Goal: Information Seeking & Learning: Learn about a topic

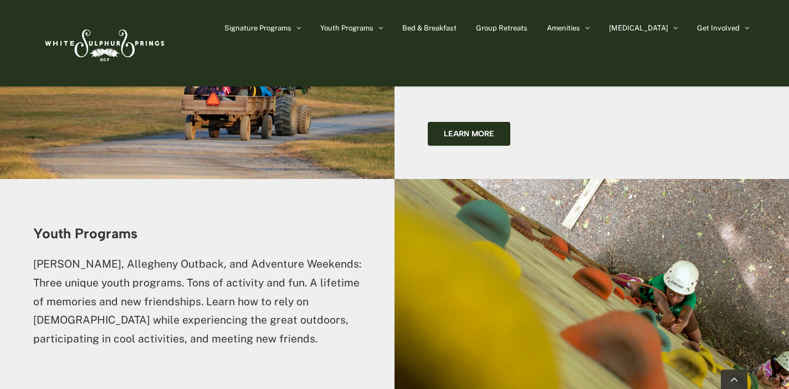
scroll to position [1483, 0]
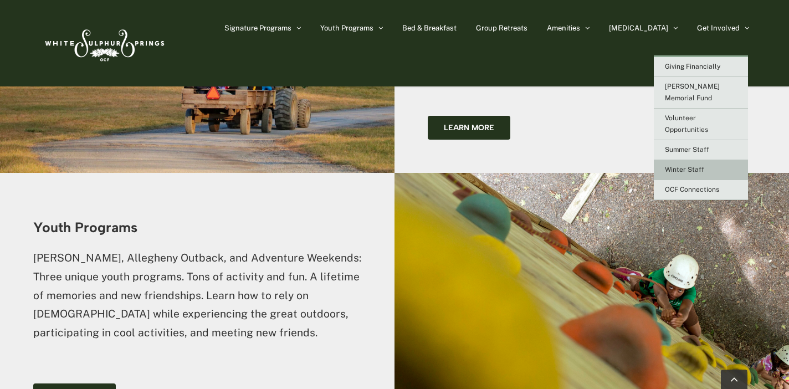
click at [682, 160] on link "Winter Staff" at bounding box center [701, 170] width 94 height 20
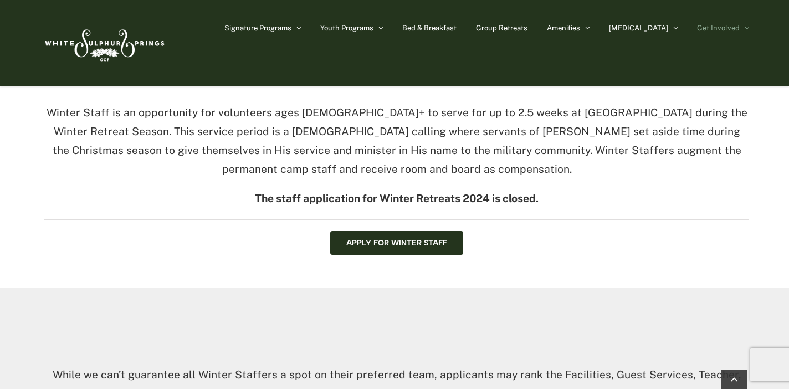
scroll to position [330, 0]
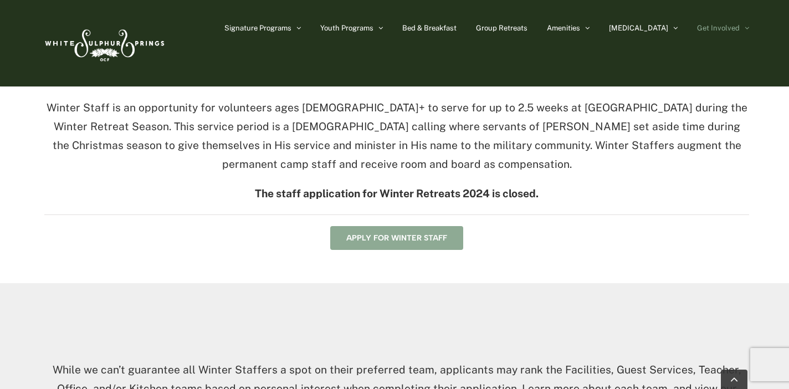
click at [419, 234] on span "Apply for Winter Staff" at bounding box center [396, 237] width 101 height 9
click at [438, 235] on span "Apply for Winter Staff" at bounding box center [396, 237] width 101 height 9
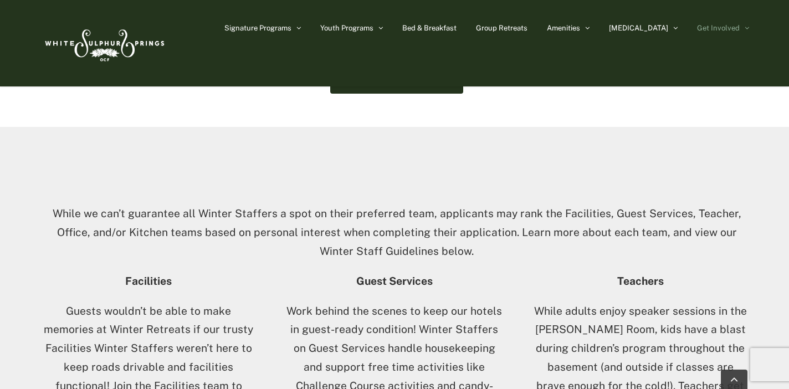
scroll to position [474, 0]
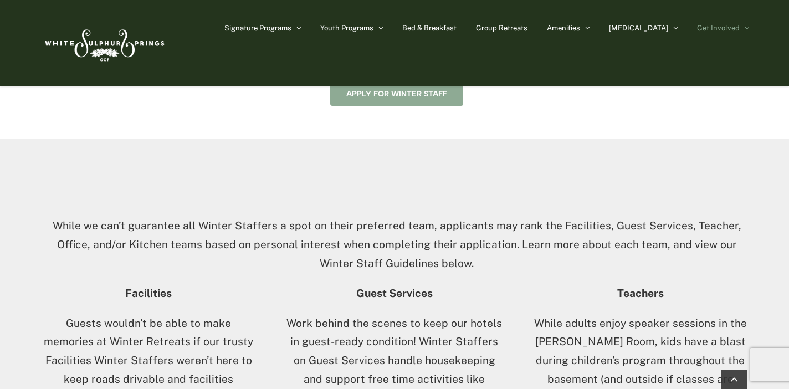
click at [411, 96] on link "Apply for Winter Staff" at bounding box center [396, 94] width 133 height 24
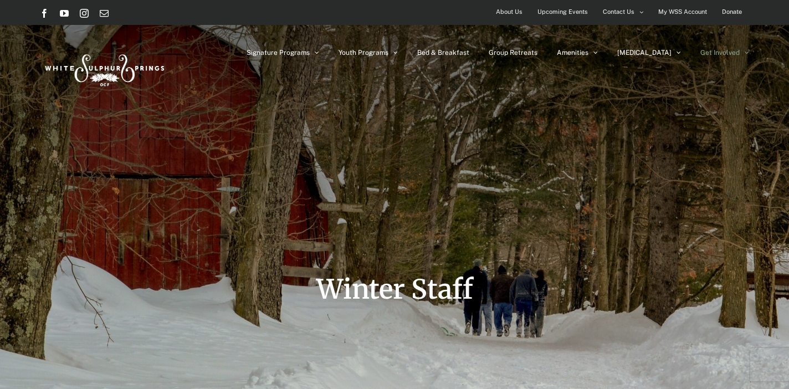
scroll to position [0, 0]
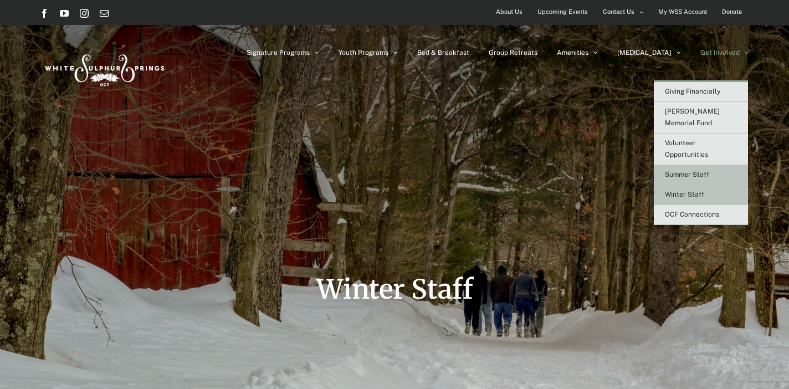
click at [681, 171] on span "Summer Staff" at bounding box center [687, 175] width 44 height 8
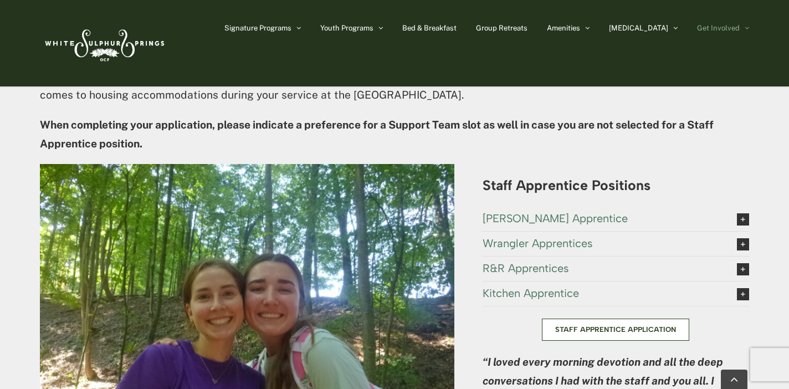
scroll to position [2056, 0]
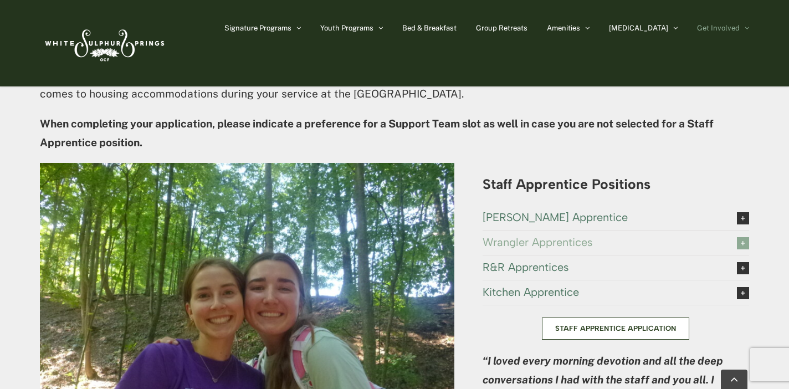
click at [581, 236] on span "Wrangler Apprentices" at bounding box center [601, 242] width 237 height 12
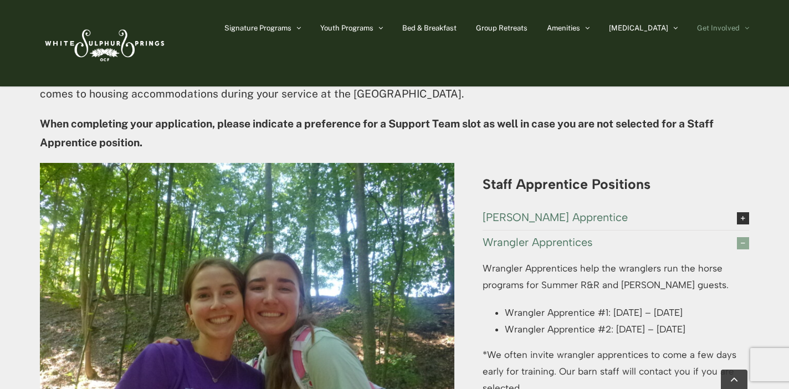
click at [581, 236] on span "Wrangler Apprentices" at bounding box center [601, 242] width 237 height 12
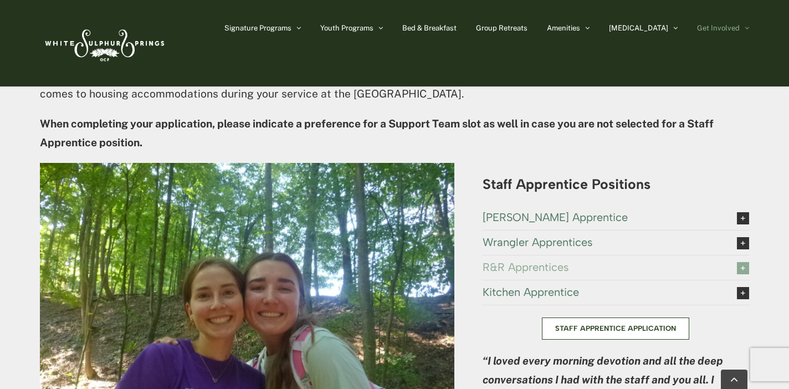
click at [550, 261] on span "R&R Apprentices" at bounding box center [601, 267] width 237 height 12
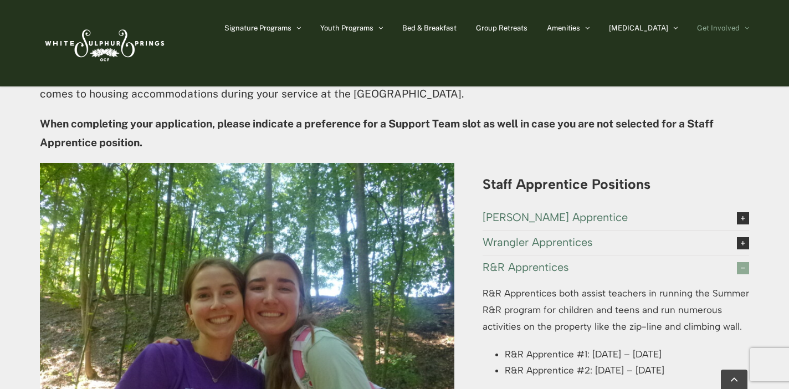
click at [550, 261] on span "R&R Apprentices" at bounding box center [601, 267] width 237 height 12
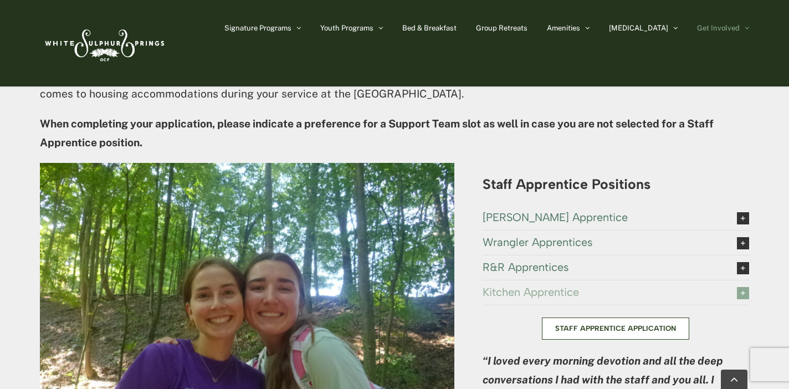
click at [550, 286] on span "Kitchen Apprentice" at bounding box center [601, 292] width 237 height 12
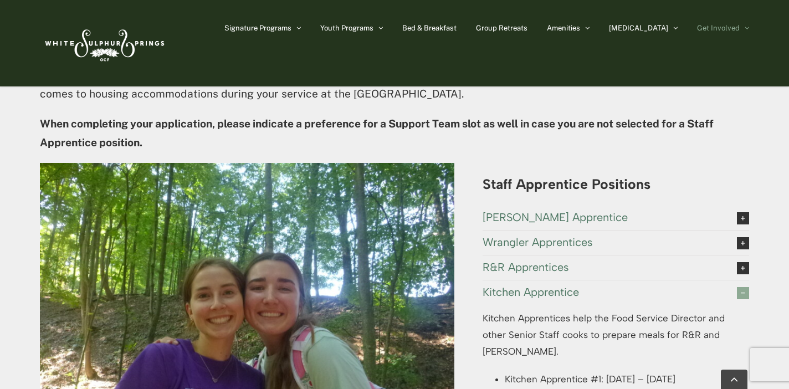
click at [548, 286] on span "Kitchen Apprentice" at bounding box center [601, 292] width 237 height 12
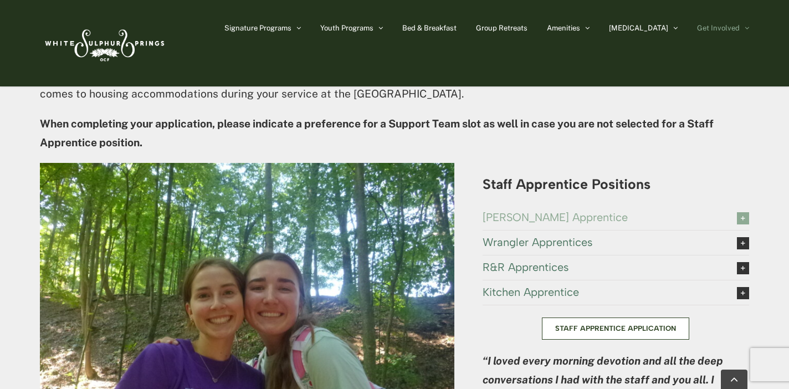
click at [552, 211] on span "[PERSON_NAME] Apprentice" at bounding box center [601, 217] width 237 height 12
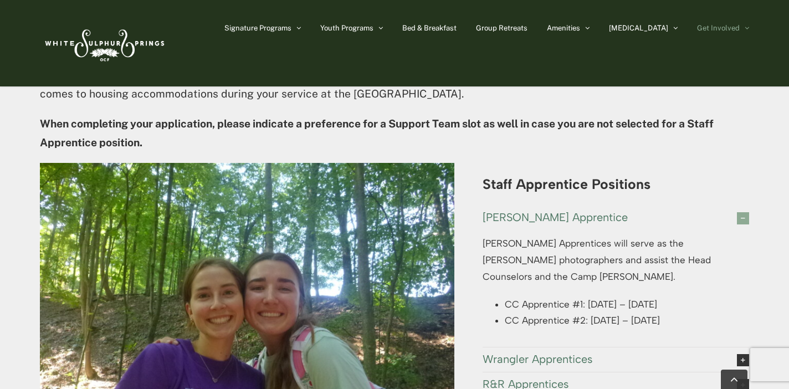
click at [550, 211] on span "[PERSON_NAME] Apprentice" at bounding box center [601, 217] width 237 height 12
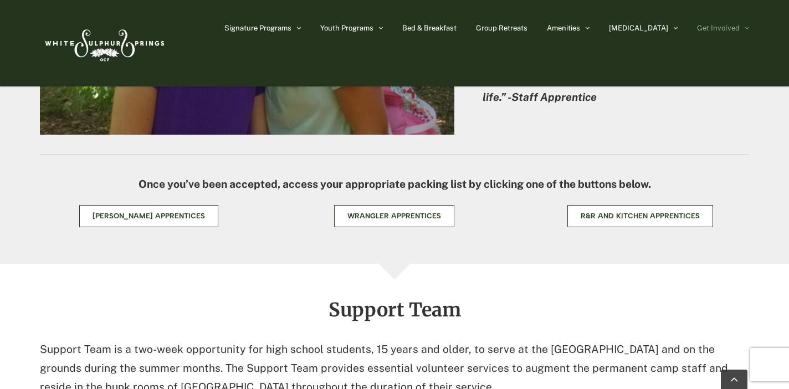
scroll to position [2394, 0]
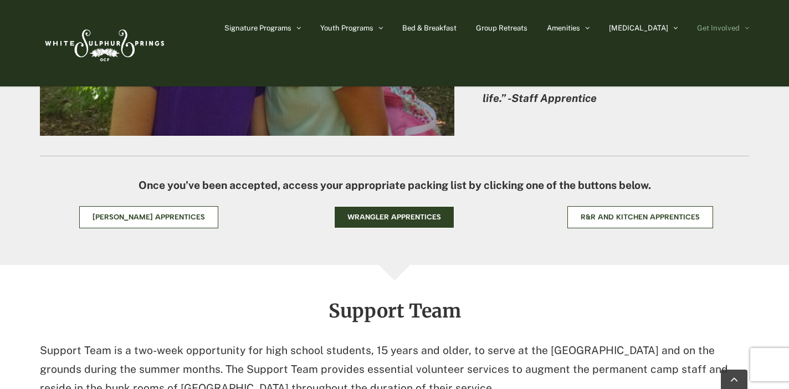
click at [394, 213] on span "Wrangler Apprentices" at bounding box center [394, 217] width 94 height 9
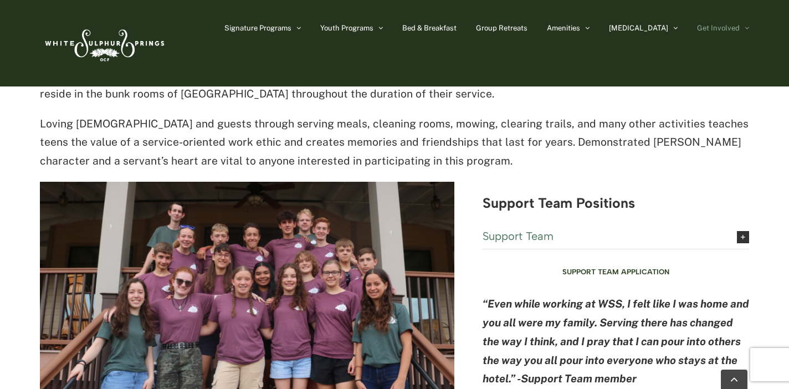
scroll to position [2688, 0]
click at [186, 182] on img at bounding box center [247, 320] width 414 height 276
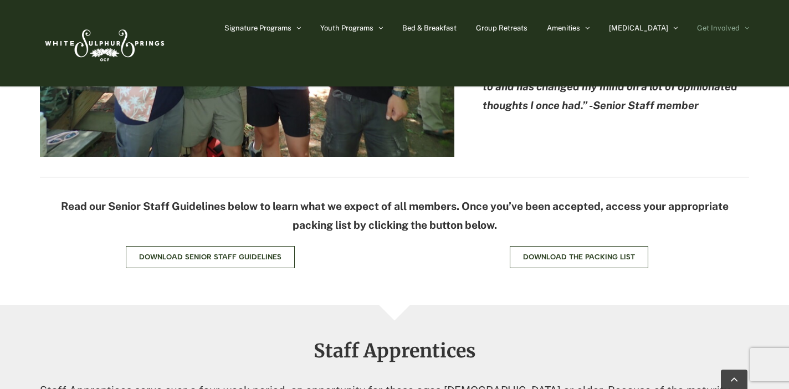
scroll to position [1511, 0]
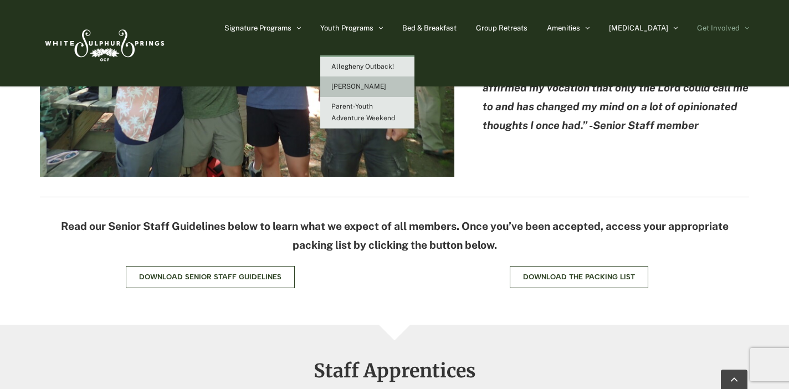
click at [386, 81] on link "[PERSON_NAME]" at bounding box center [367, 87] width 94 height 20
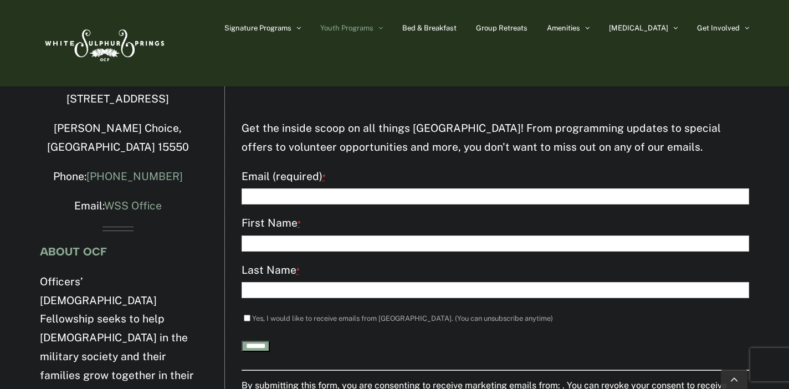
scroll to position [3472, 0]
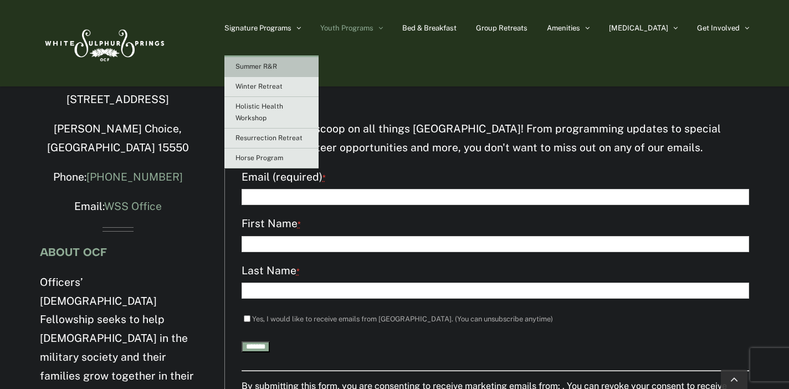
click at [295, 71] on link "Summer R&R" at bounding box center [271, 67] width 94 height 20
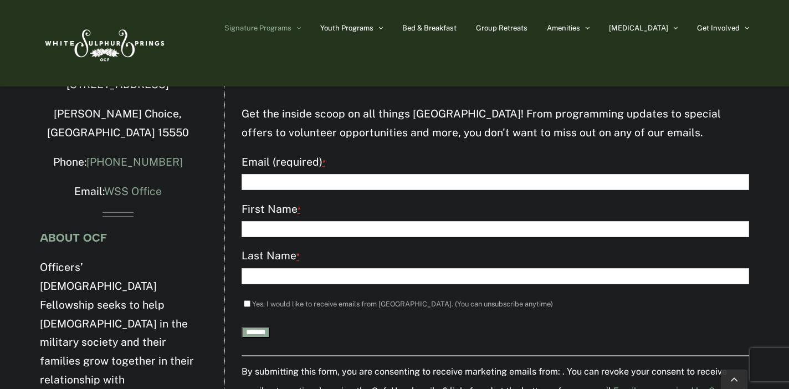
scroll to position [3883, 0]
